Goal: Task Accomplishment & Management: Complete application form

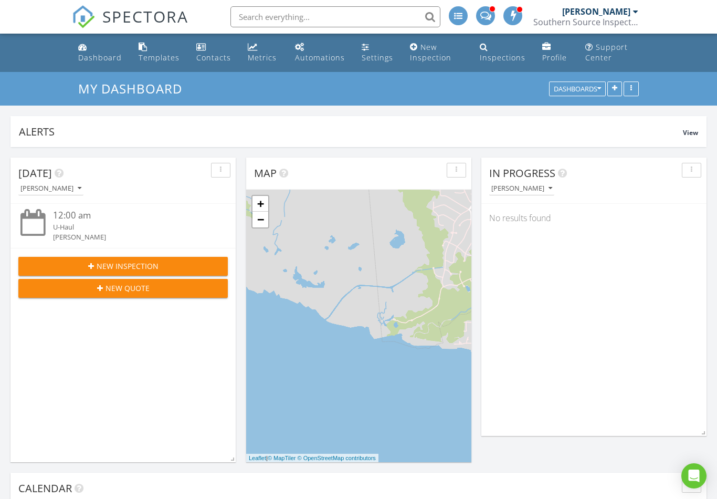
click at [176, 265] on div "New Inspection" at bounding box center [123, 265] width 193 height 11
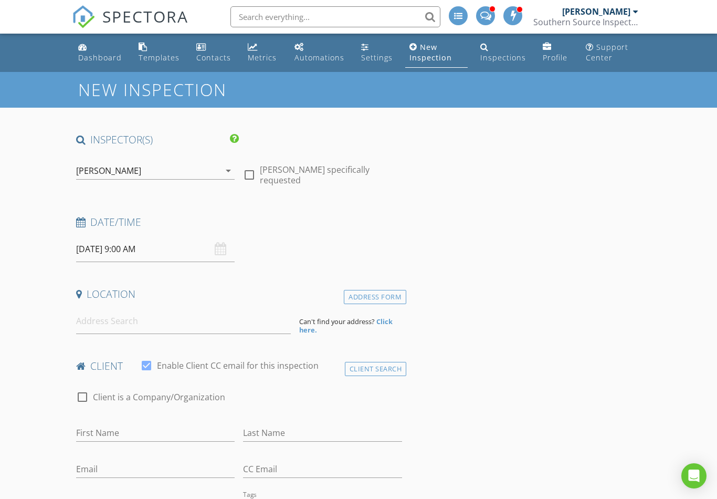
click at [170, 243] on input "08/29/2025 9:00 AM" at bounding box center [155, 249] width 159 height 26
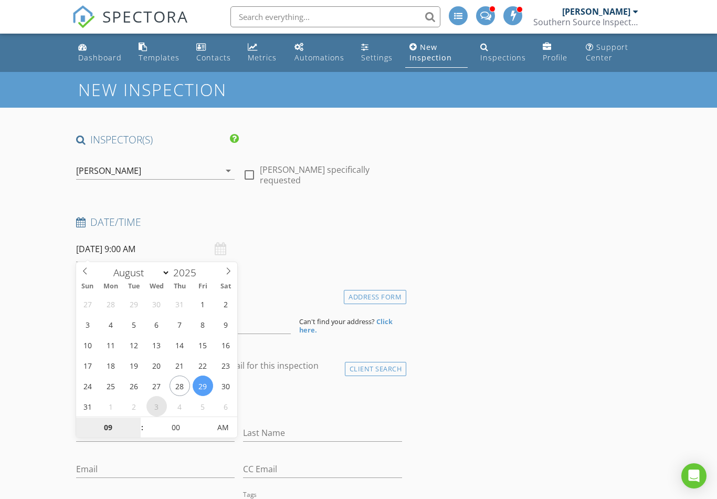
select select "8"
type input "09/03/2025 9:00 AM"
type input "02"
type input "[DATE] 2:00 PM"
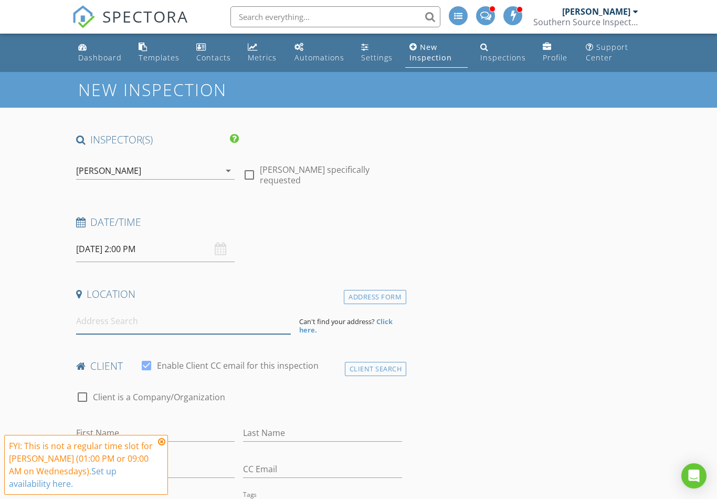
click at [281, 329] on input at bounding box center [183, 321] width 215 height 26
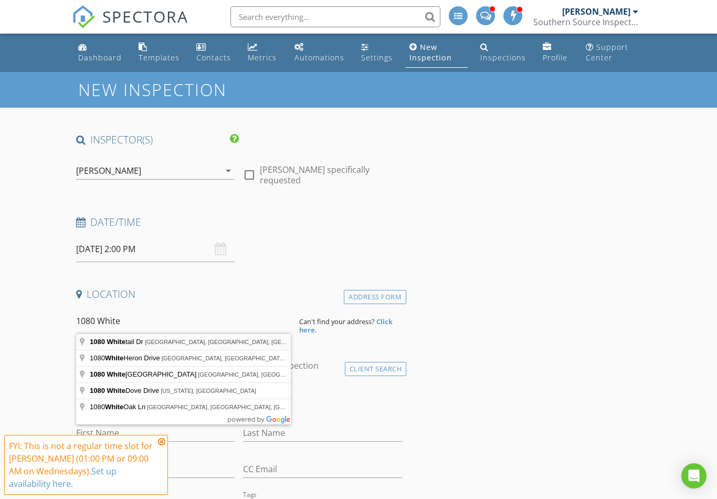
type input "1080 Whitetail Dr, Mandeville, LA, USA"
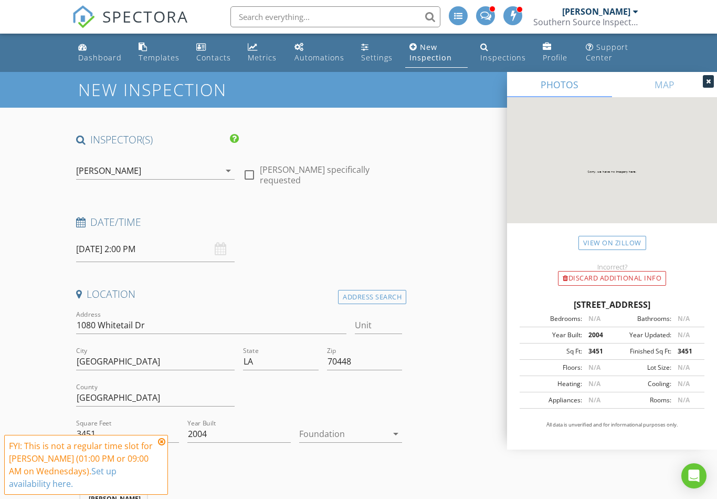
click at [713, 82] on div at bounding box center [708, 81] width 11 height 13
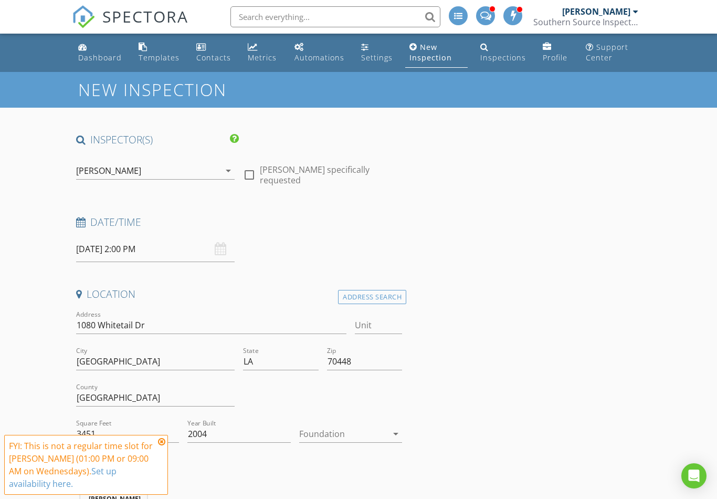
click at [161, 441] on icon at bounding box center [161, 441] width 7 height 8
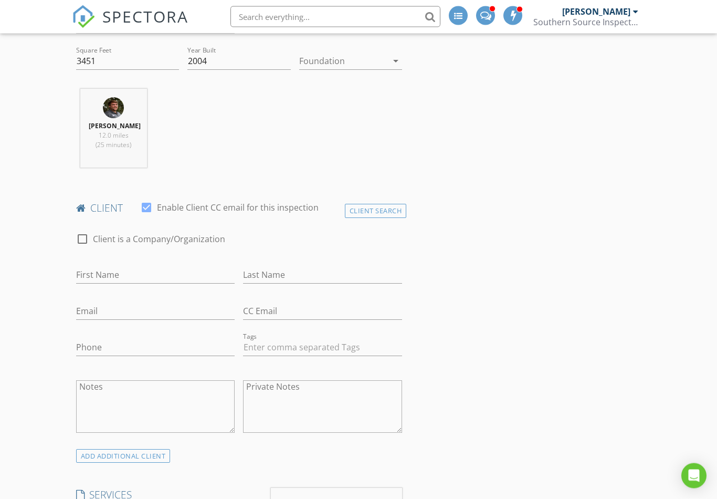
scroll to position [387, 0]
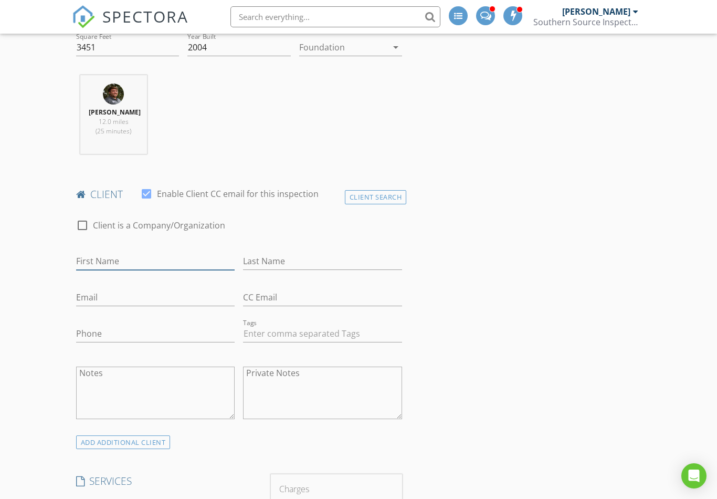
click at [212, 258] on input "First Name" at bounding box center [155, 261] width 159 height 17
type input "[PERSON_NAME]"
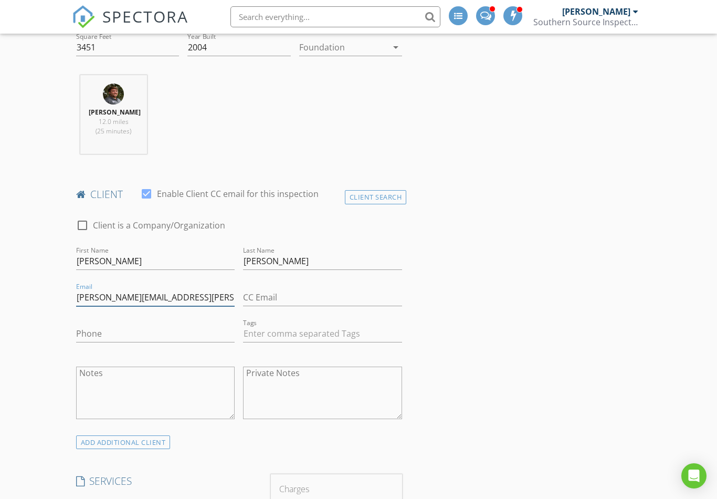
type input "[PERSON_NAME][EMAIL_ADDRESS][PERSON_NAME][PERSON_NAME][DOMAIN_NAME]"
click at [196, 340] on input "Phone" at bounding box center [155, 333] width 159 height 17
type input "[PHONE_NUMBER]"
click at [151, 439] on div "ADD ADDITIONAL client" at bounding box center [123, 442] width 95 height 14
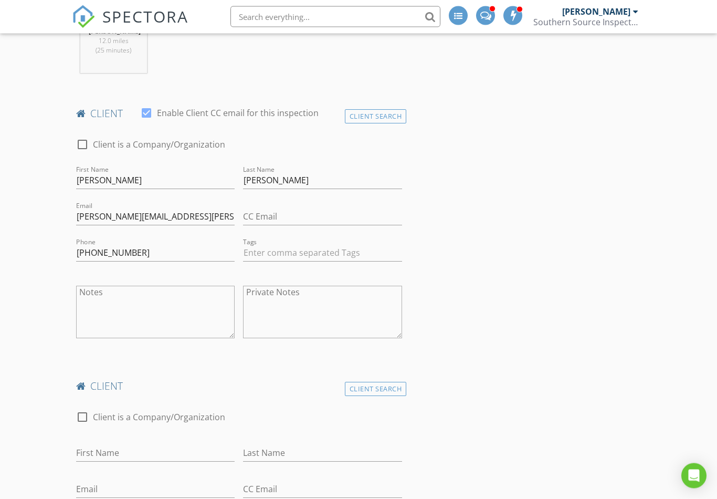
scroll to position [544, 0]
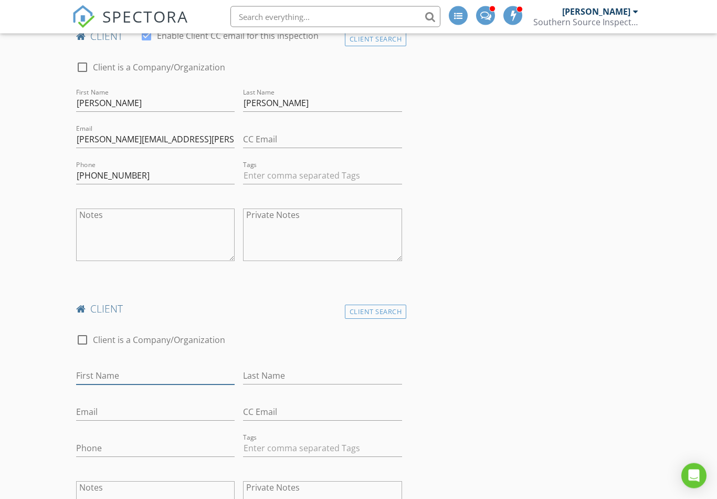
click at [145, 380] on input "First Name" at bounding box center [155, 376] width 159 height 17
type input "Mark"
type input "[PERSON_NAME]"
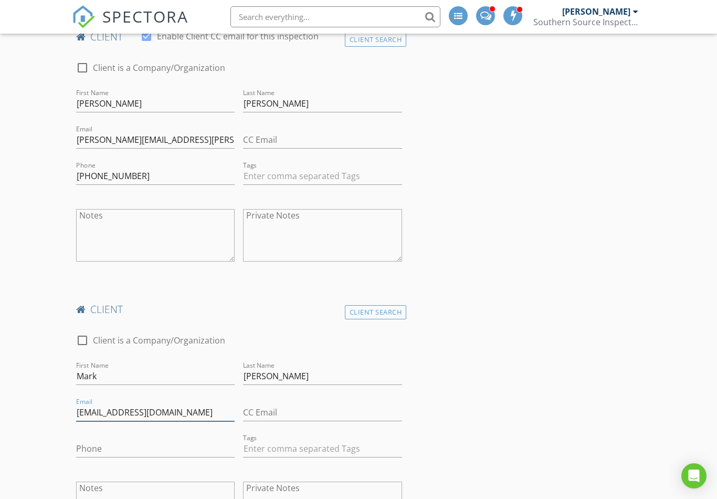
type input "[EMAIL_ADDRESS][DOMAIN_NAME]"
click at [216, 447] on input "Phone" at bounding box center [155, 448] width 159 height 17
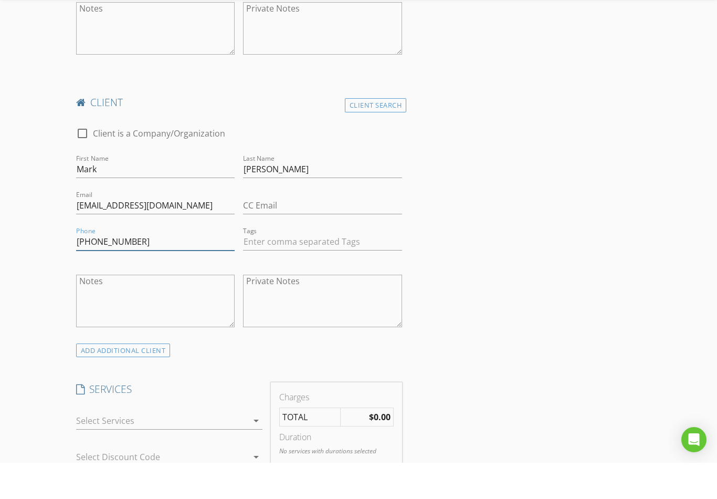
type input "[PHONE_NUMBER]"
click at [181, 448] on div at bounding box center [162, 456] width 172 height 17
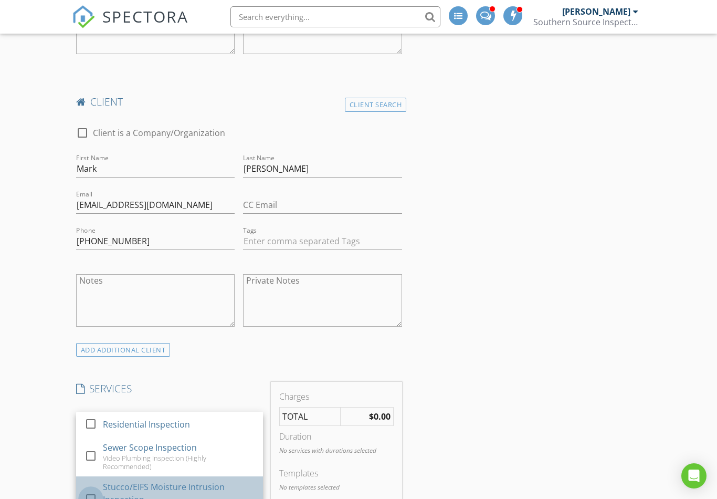
click at [95, 498] on div at bounding box center [91, 498] width 18 height 18
click at [92, 495] on div at bounding box center [91, 498] width 18 height 18
click at [91, 497] on div at bounding box center [91, 498] width 18 height 18
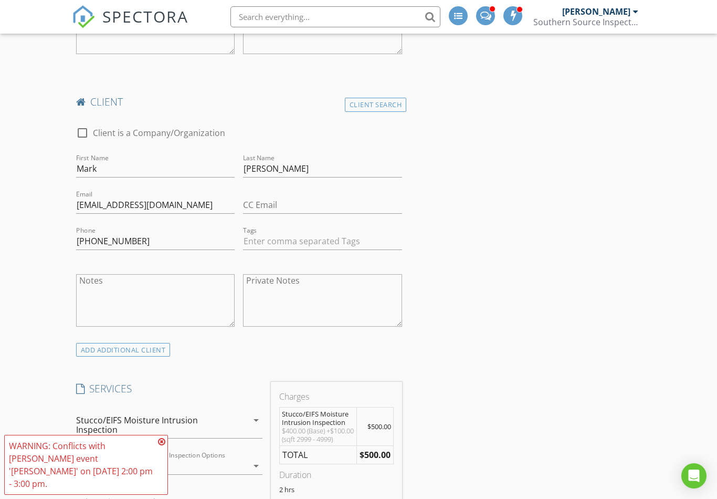
click at [159, 446] on icon at bounding box center [161, 441] width 7 height 8
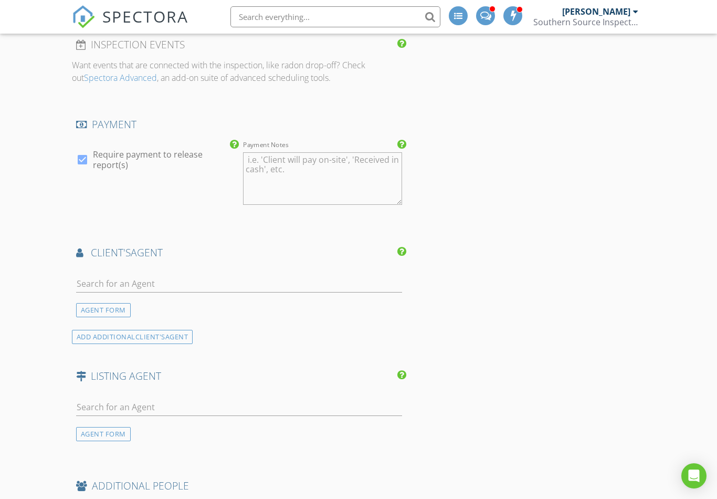
scroll to position [1336, 0]
click at [312, 288] on input "text" at bounding box center [239, 283] width 326 height 17
type input "Melin"
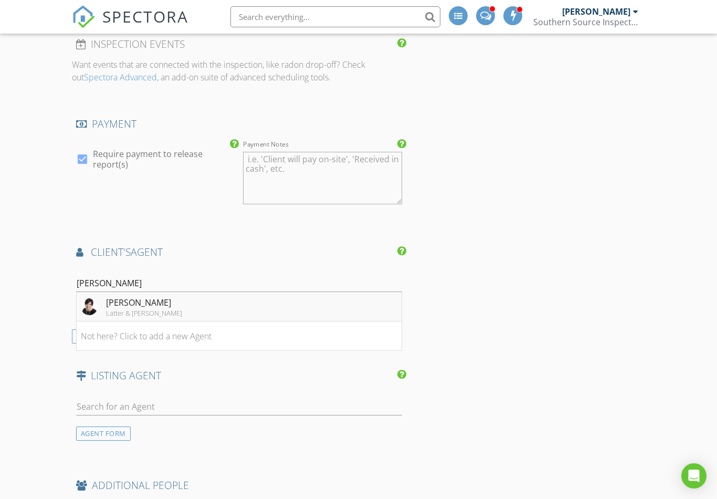
click at [235, 308] on li "Melinda Dahmer Latter & Blum" at bounding box center [239, 306] width 325 height 29
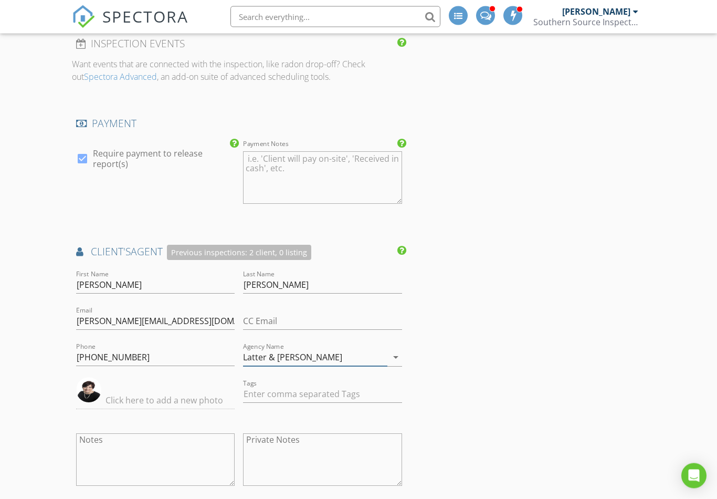
click at [280, 365] on input "Latter & Blum" at bounding box center [315, 357] width 144 height 17
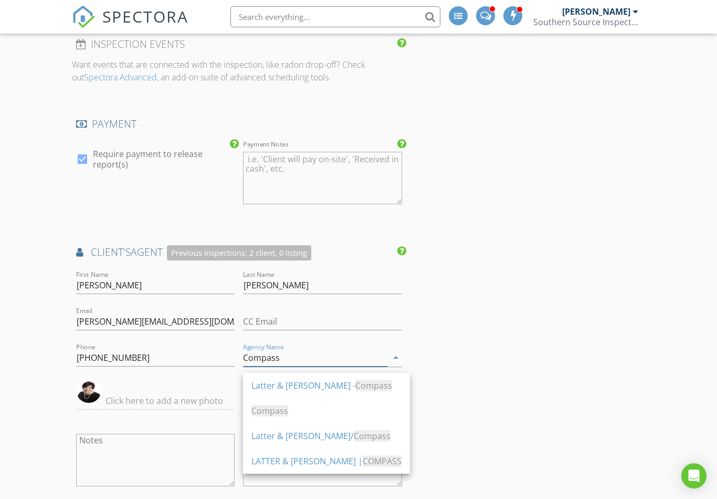
type input "Compass"
click at [503, 341] on div "INSPECTOR(S) check_box Boyce Yarbro PRIMARY Boyce Yarbro arrow_drop_down check_…" at bounding box center [359, 42] width 574 height 2490
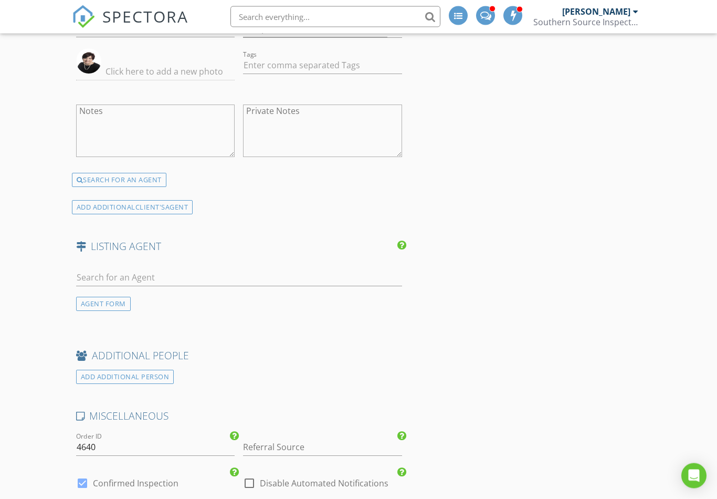
scroll to position [1724, 0]
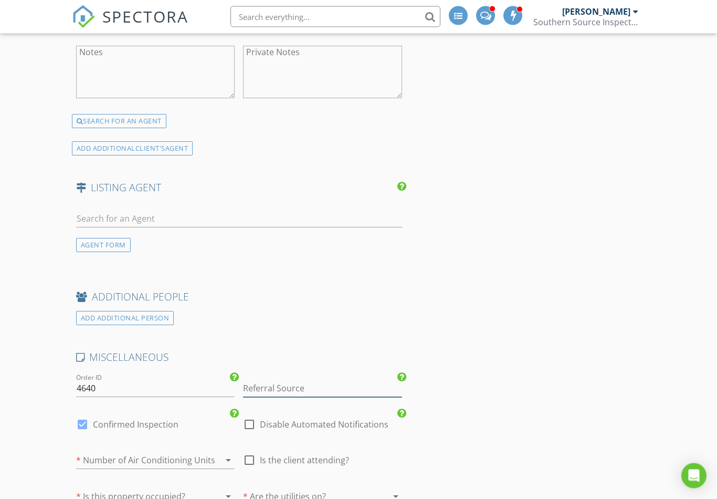
click at [343, 394] on input "Referral Source" at bounding box center [322, 388] width 159 height 17
click at [332, 412] on div "[PERSON_NAME]" at bounding box center [323, 409] width 158 height 21
type input "[PERSON_NAME]"
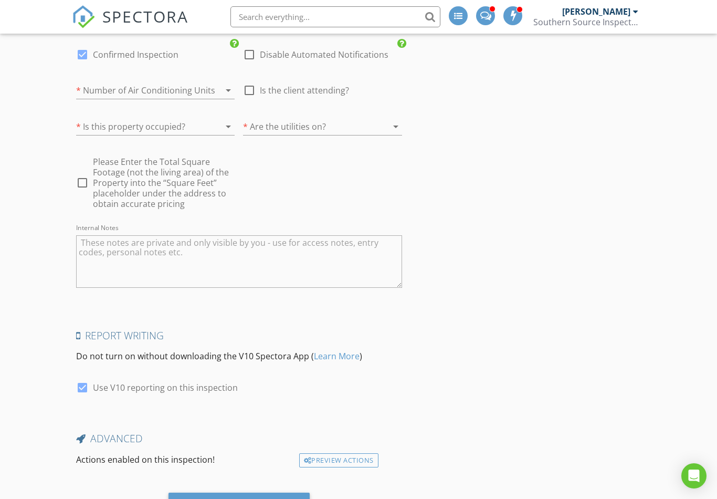
scroll to position [2135, 0]
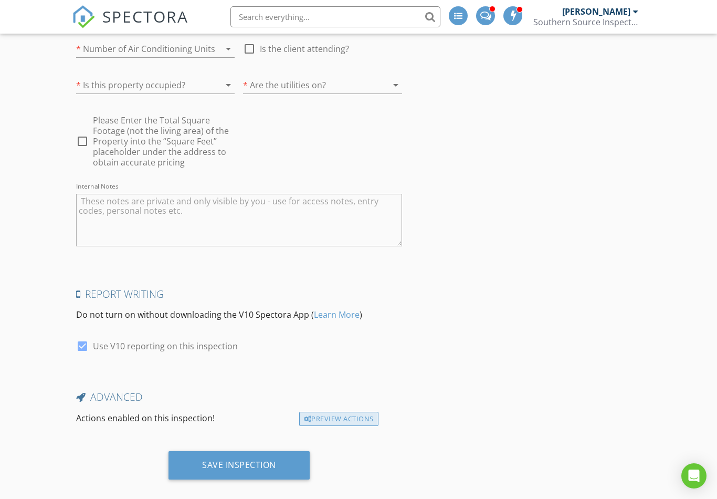
click at [347, 423] on div "Preview Actions" at bounding box center [338, 419] width 79 height 15
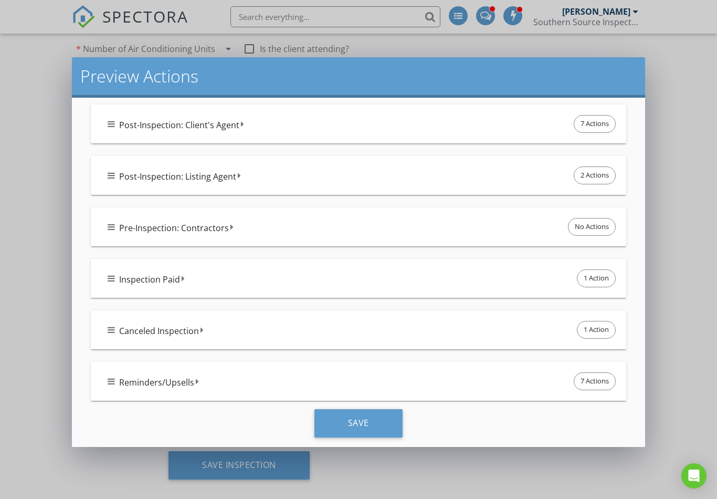
scroll to position [461, 0]
click at [111, 384] on icon at bounding box center [111, 382] width 7 height 8
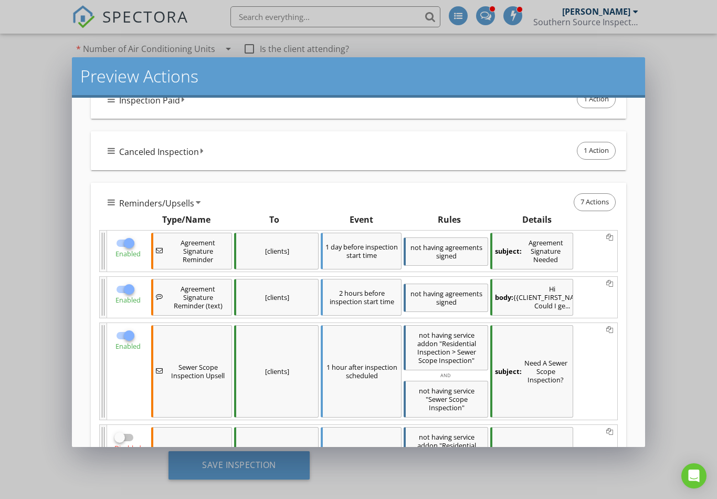
scroll to position [642, 0]
click at [130, 334] on div at bounding box center [129, 335] width 18 height 18
checkbox input "false"
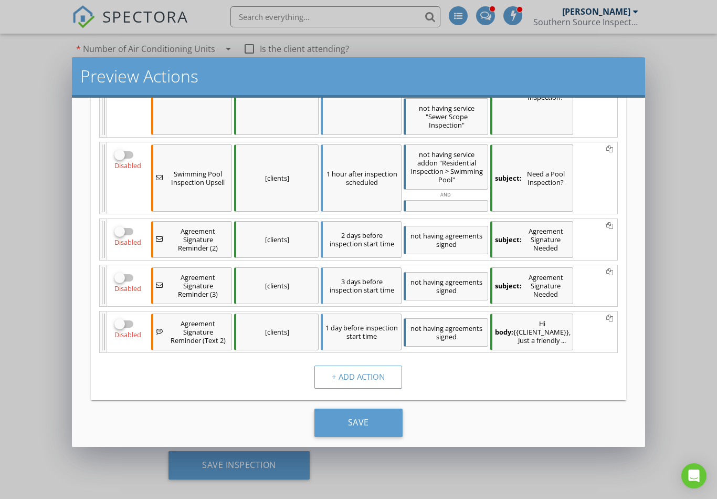
scroll to position [922, 0]
click at [371, 426] on div "Save" at bounding box center [359, 424] width 88 height 28
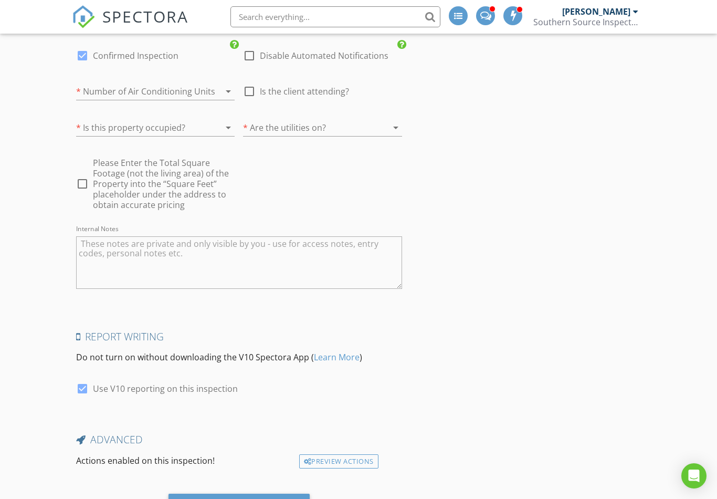
scroll to position [2135, 0]
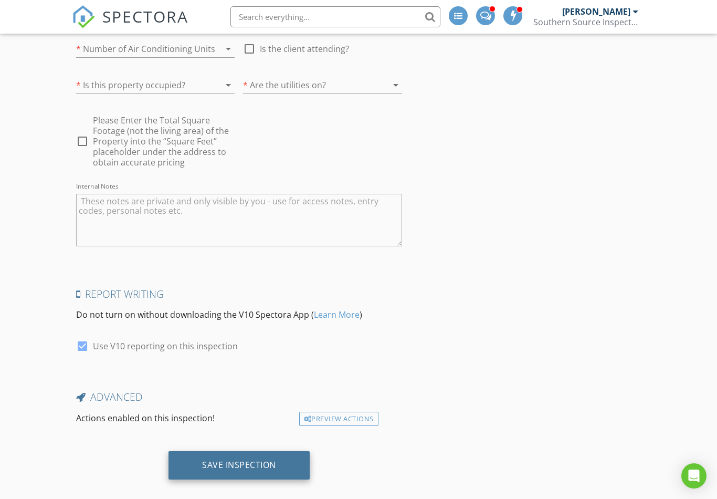
click at [245, 469] on div "Save Inspection" at bounding box center [239, 465] width 74 height 11
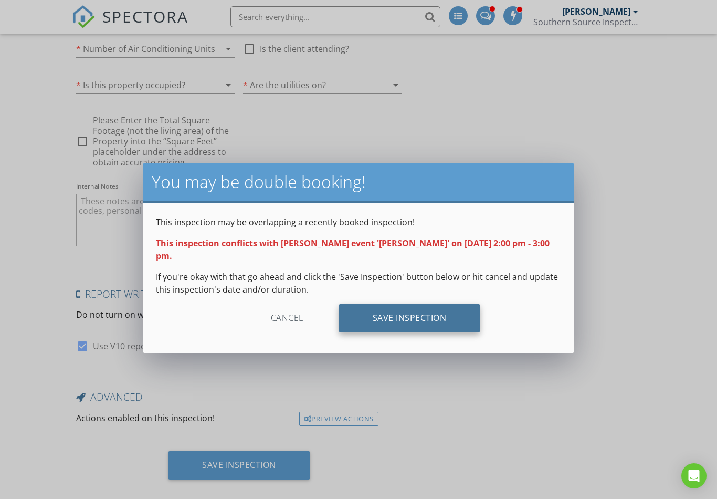
click at [436, 308] on div "Save Inspection" at bounding box center [409, 318] width 141 height 28
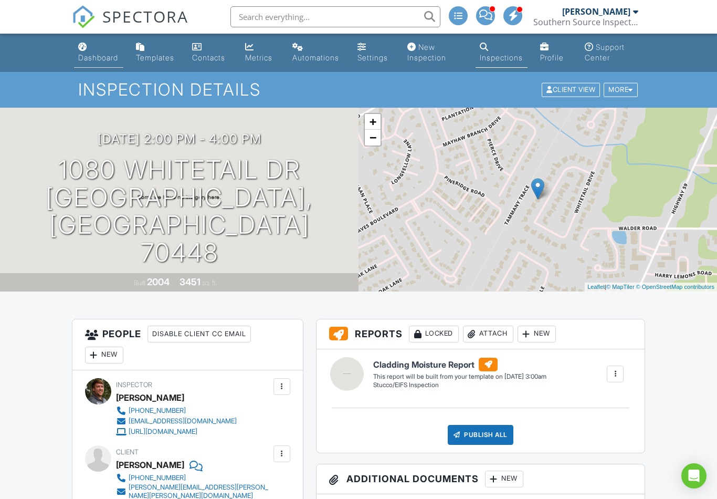
click at [106, 55] on div "Dashboard" at bounding box center [98, 57] width 40 height 9
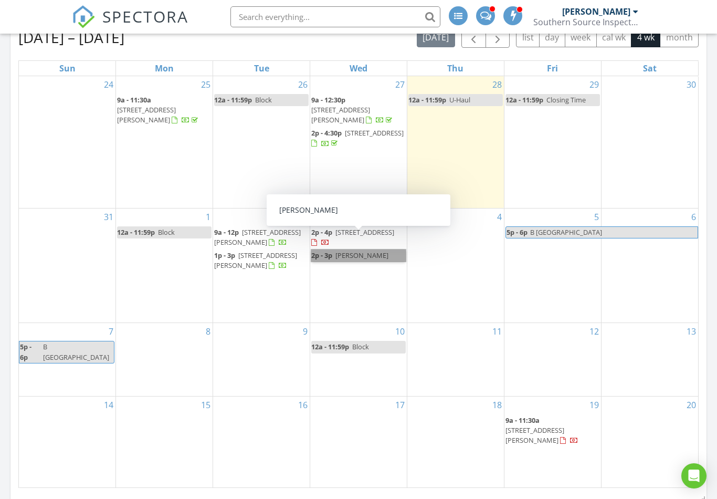
click at [374, 249] on link "2p - 3p Melinda Dahmer" at bounding box center [358, 255] width 95 height 12
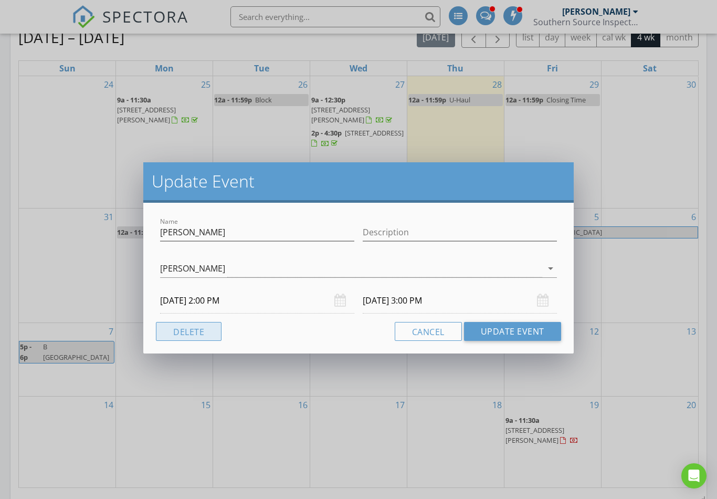
click at [183, 339] on button "Delete" at bounding box center [189, 331] width 66 height 19
click at [185, 338] on button "Delete" at bounding box center [189, 331] width 66 height 19
